Goal: Information Seeking & Learning: Find specific fact

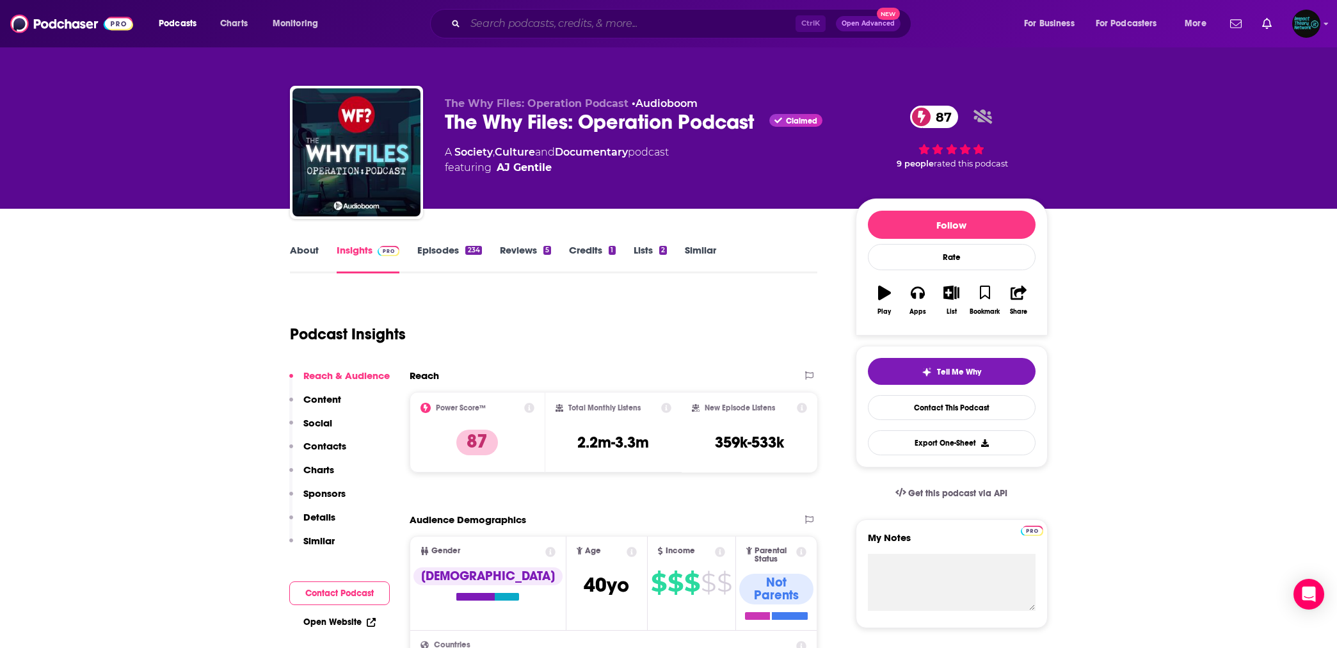
click at [519, 15] on input "Search podcasts, credits, & more..." at bounding box center [630, 23] width 330 height 20
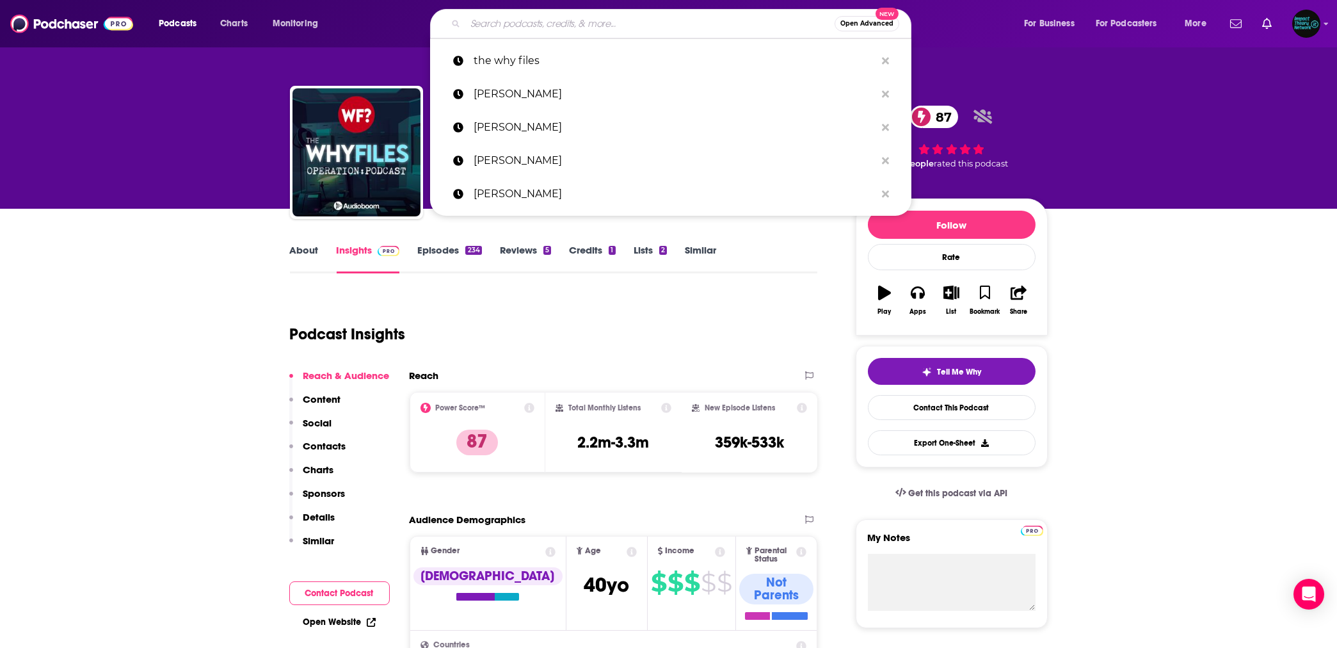
paste input "[PERSON_NAME]"
type input "[PERSON_NAME]"
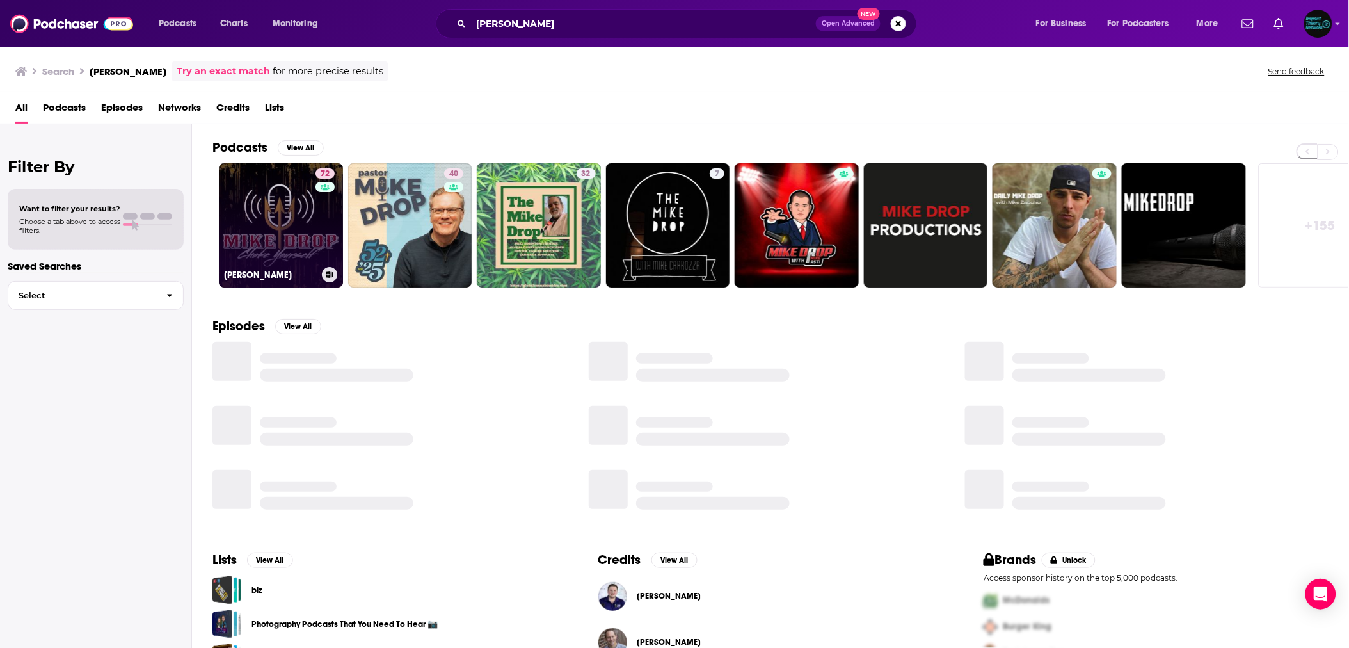
click at [265, 236] on link "72 [PERSON_NAME]" at bounding box center [281, 225] width 124 height 124
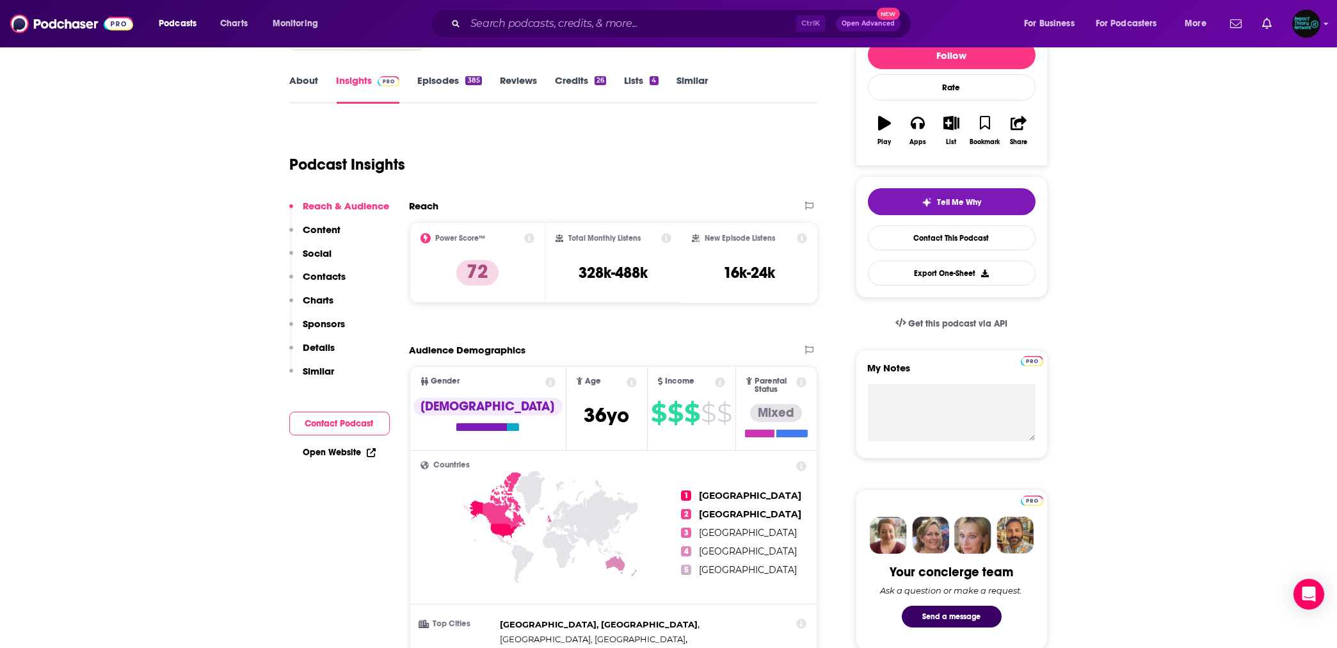
scroll to position [170, 0]
drag, startPoint x: 717, startPoint y: 273, endPoint x: 788, endPoint y: 272, distance: 71.0
click at [789, 273] on div "New Episode Listens 16k-24k" at bounding box center [750, 261] width 116 height 59
copy h3 "16k-24k"
